Goal: Check status

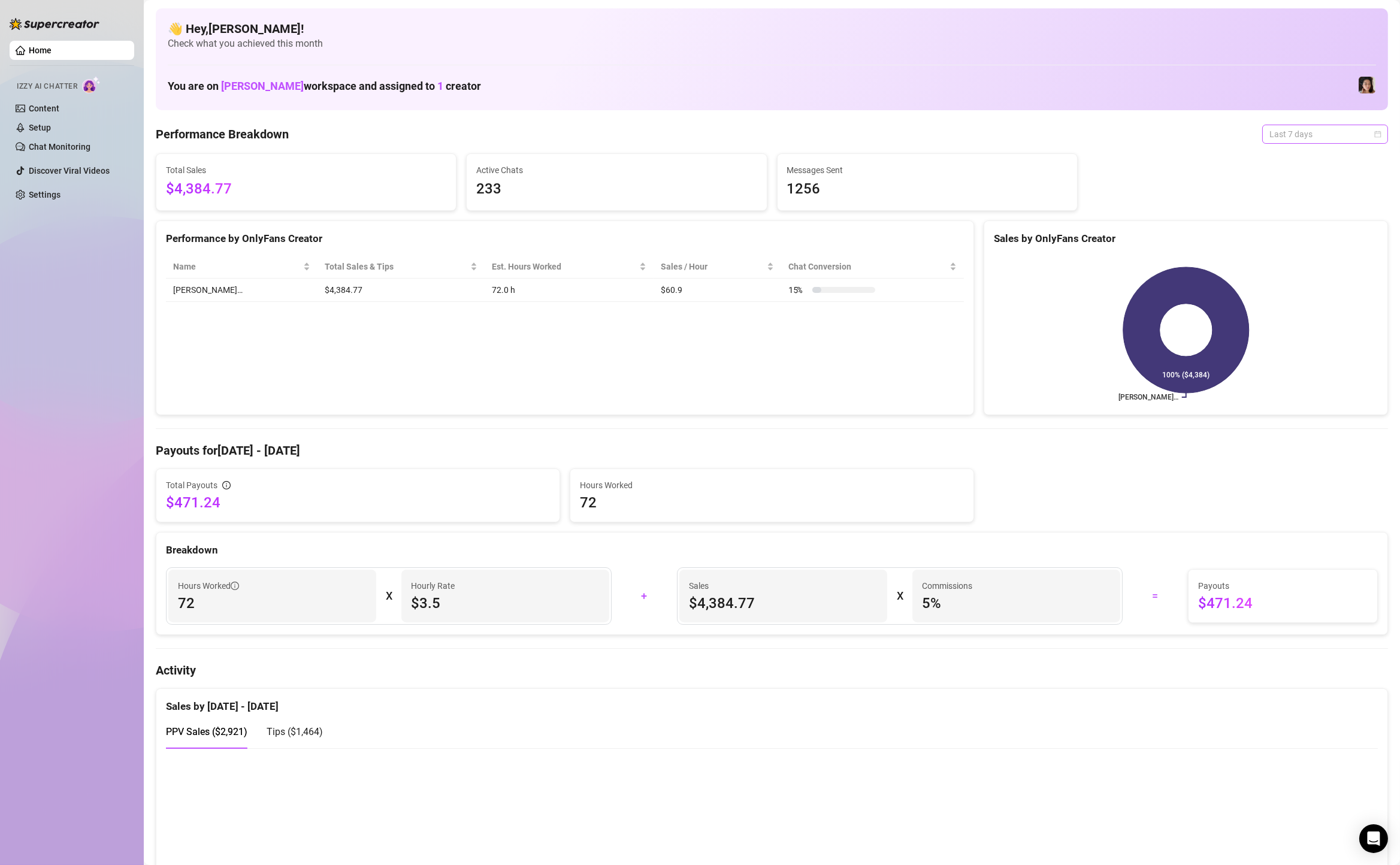
click at [1322, 142] on span "Last 7 days" at bounding box center [1325, 134] width 112 height 18
click at [1296, 232] on div "Custom date" at bounding box center [1325, 234] width 107 height 13
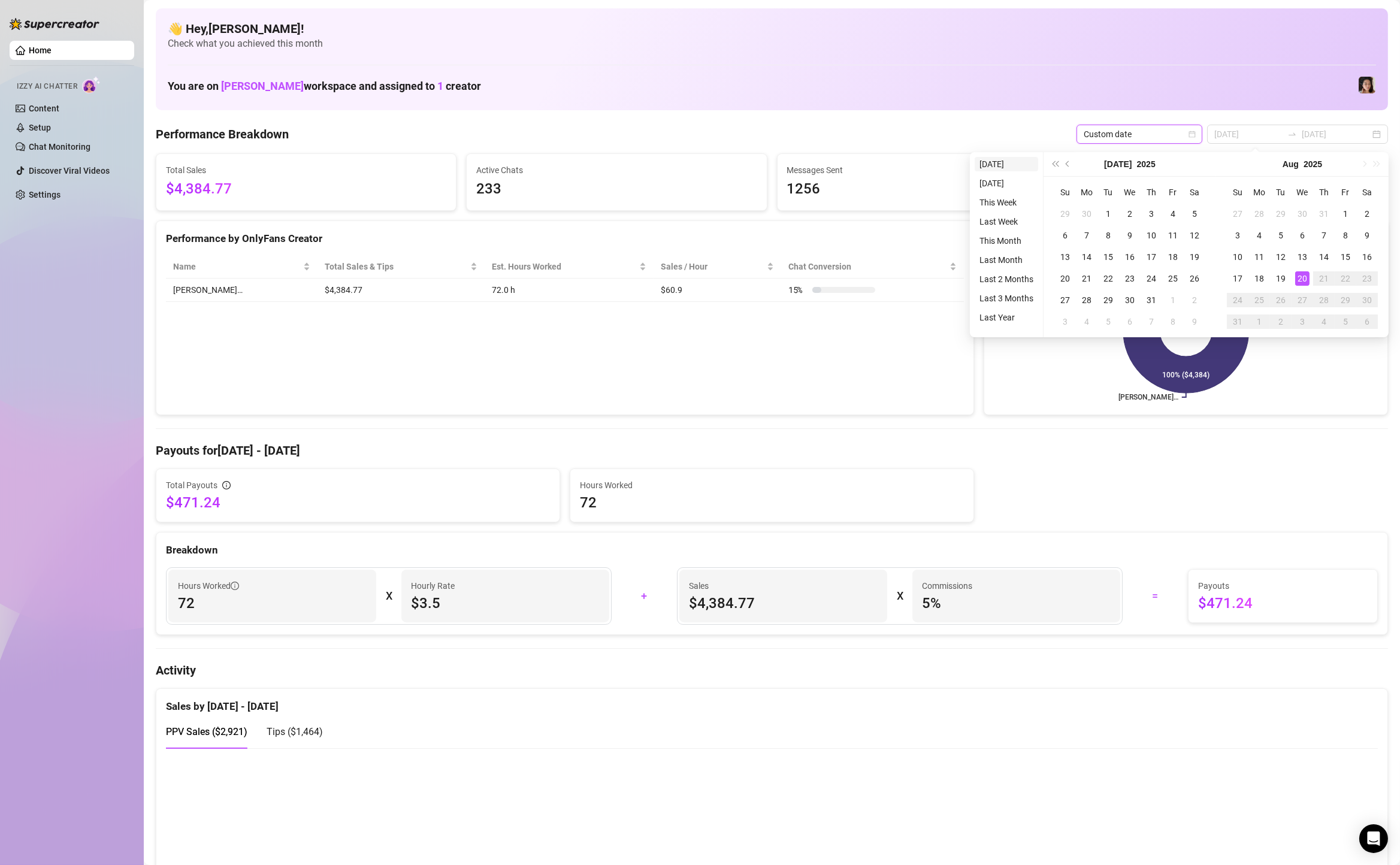
type input "[DATE]"
click at [1025, 168] on li "[DATE]" at bounding box center [1007, 164] width 64 height 15
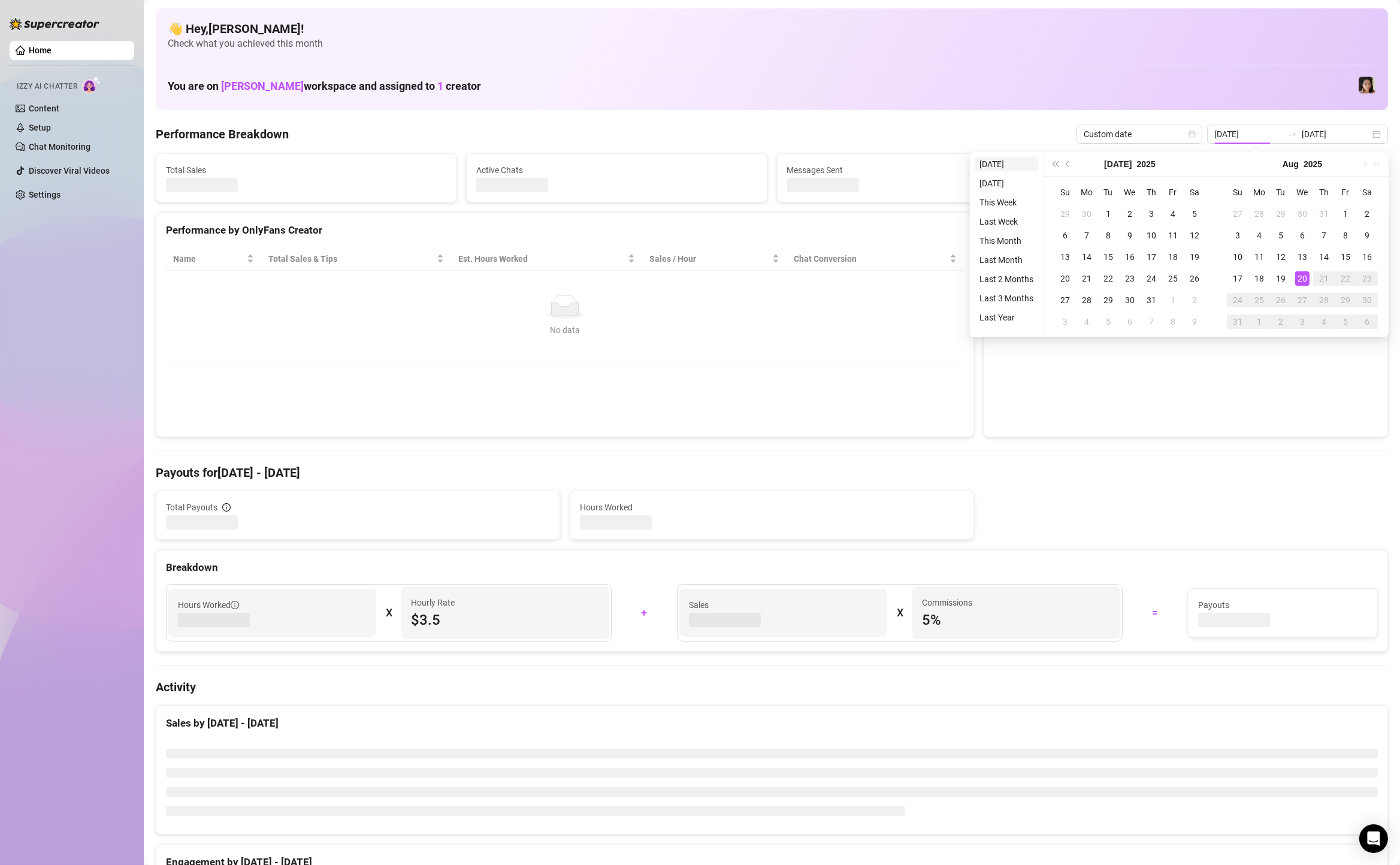
type input "[DATE]"
